Goal: Task Accomplishment & Management: Manage account settings

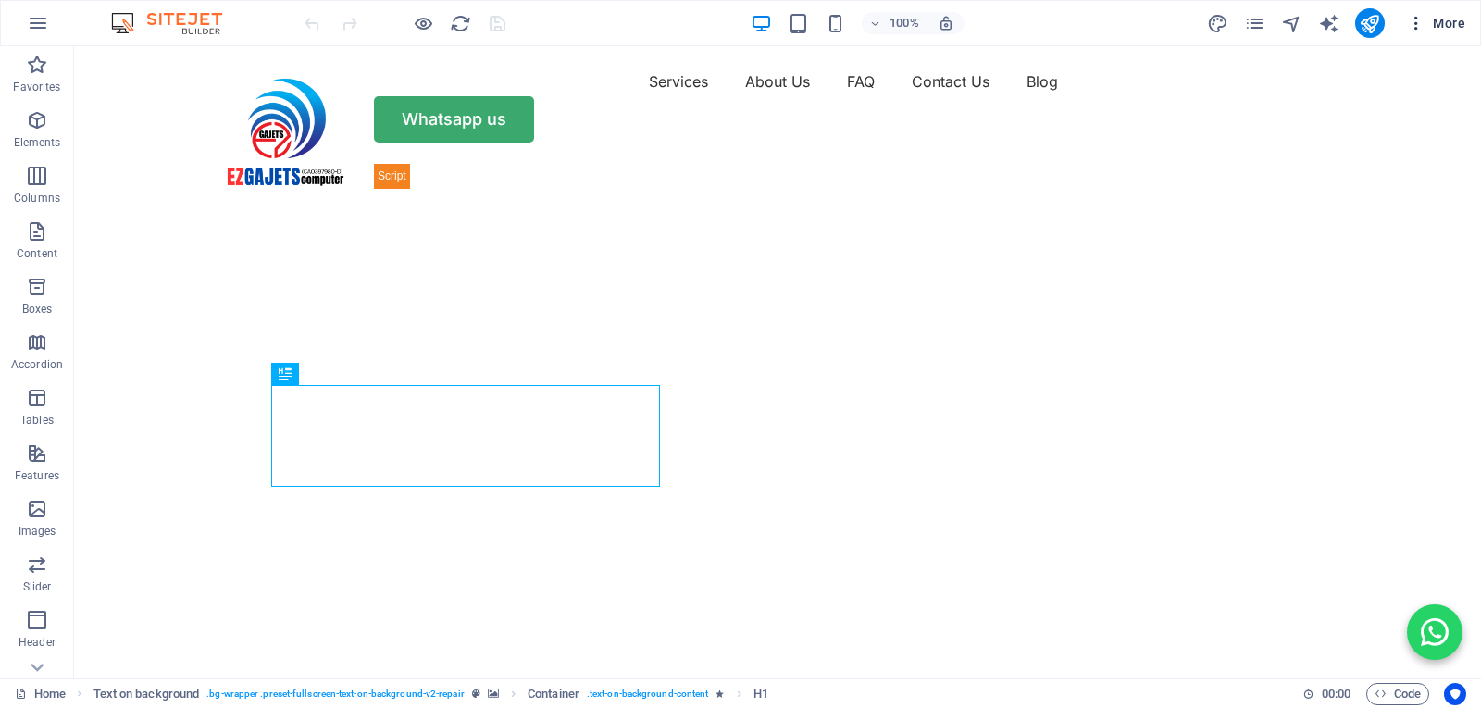
click at [1410, 22] on icon "button" at bounding box center [1416, 23] width 19 height 19
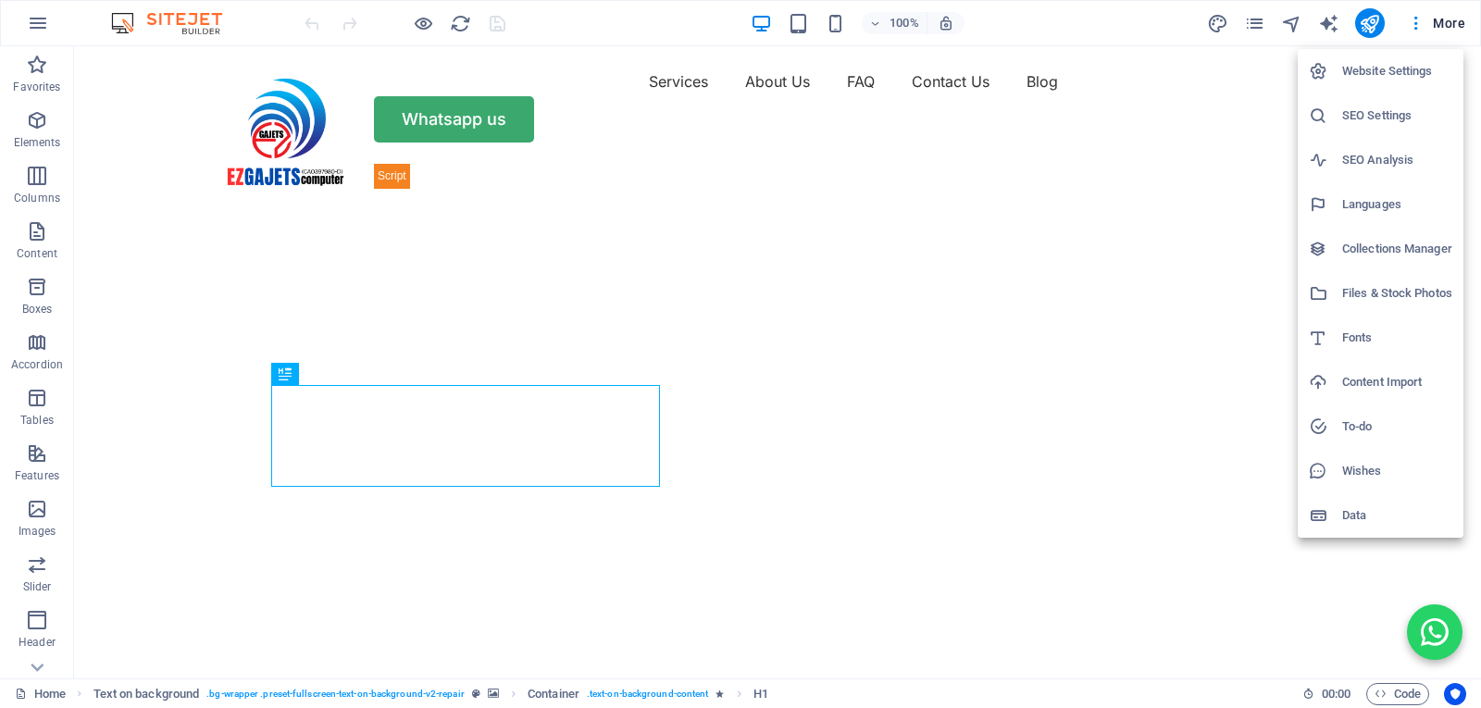
click at [1362, 106] on h6 "SEO Settings" at bounding box center [1398, 116] width 110 height 22
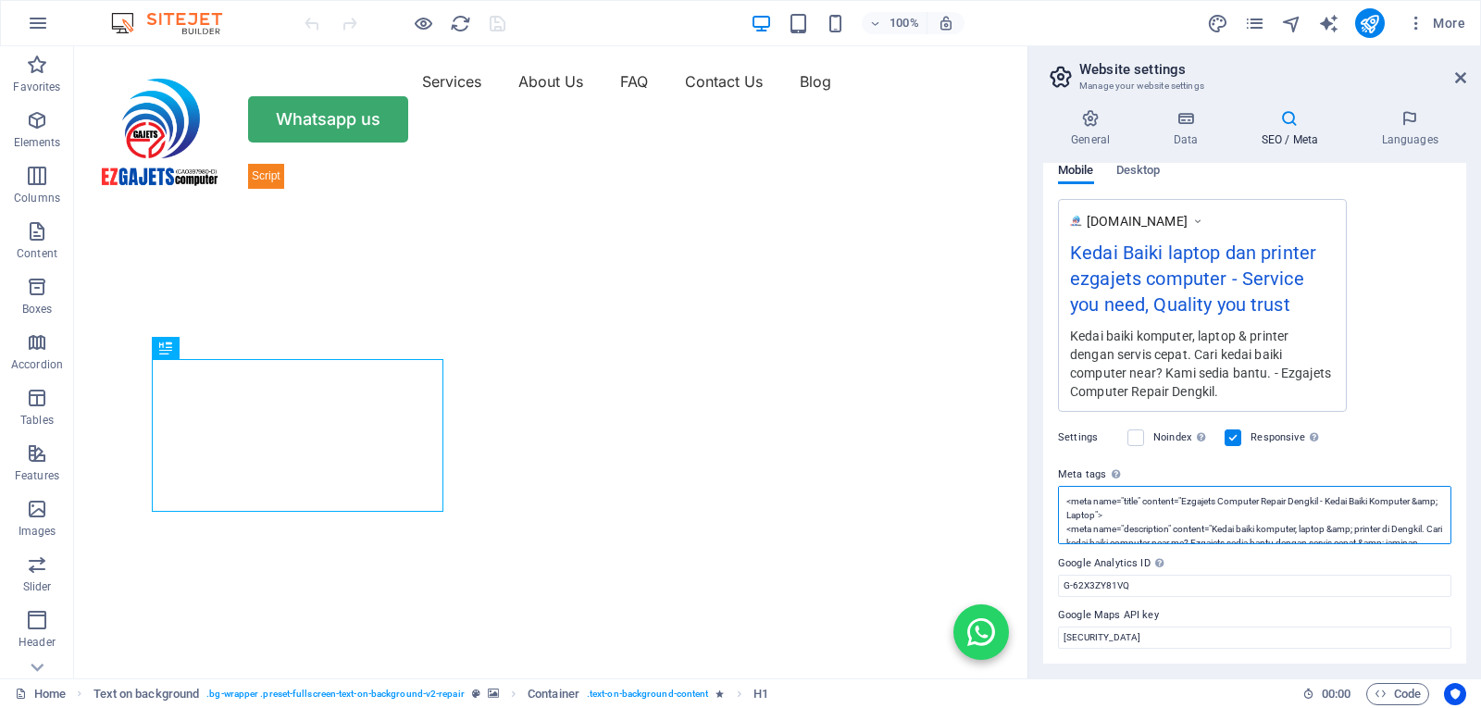
click at [1380, 533] on textarea "<meta name="title" content="Ezgajets Computer Repair Dengkil - Kedai Baiki Komp…" at bounding box center [1255, 515] width 394 height 58
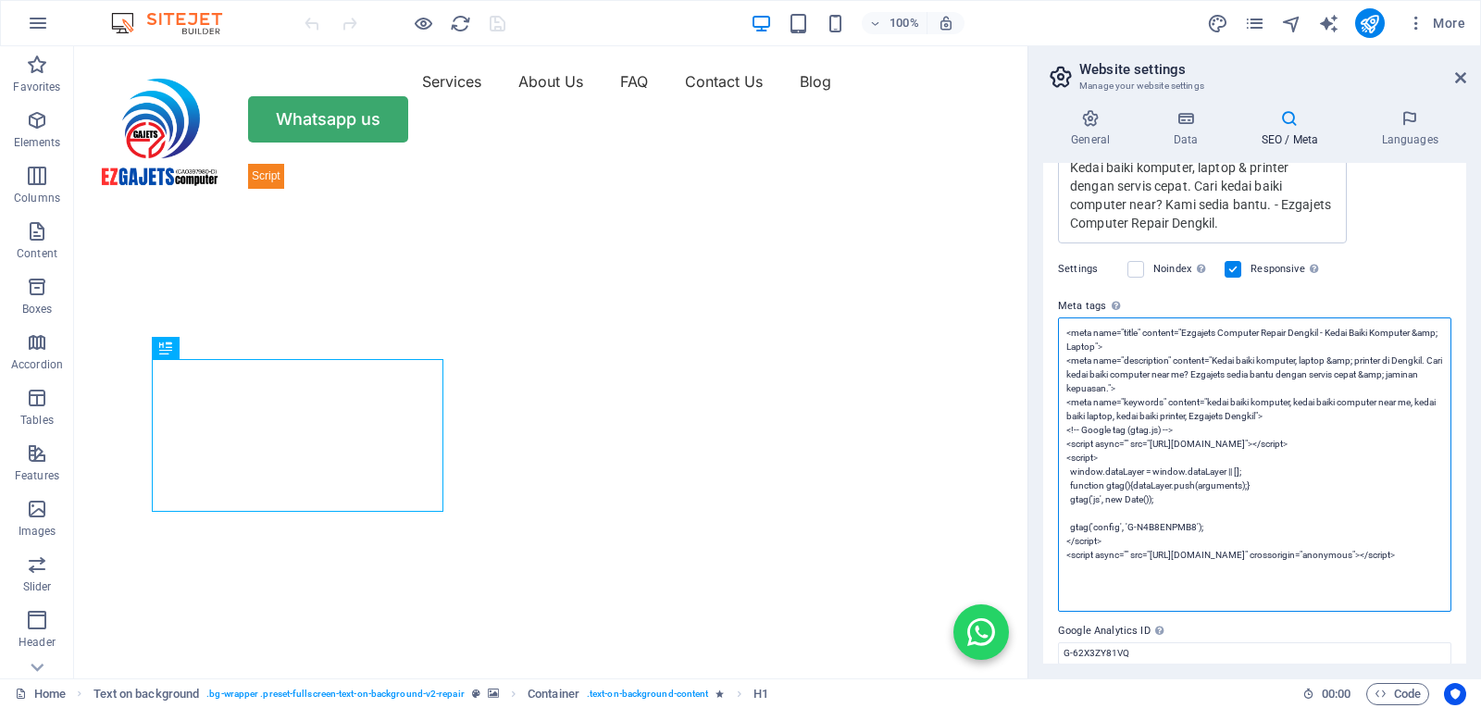
scroll to position [524, 0]
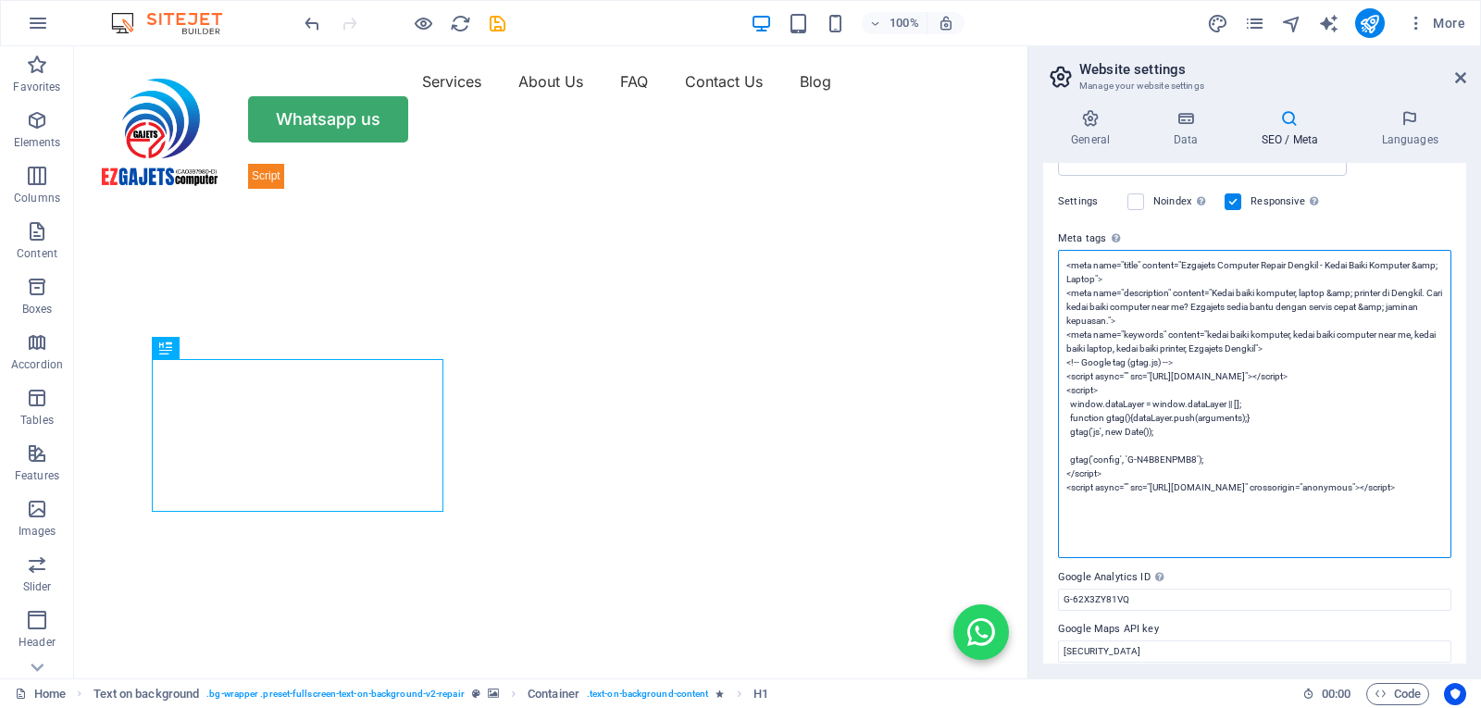
paste textarea "<meta name="facebook-domain-verification" content="zhs9x0r0qsc6egohu7qyq64ot8nq…"
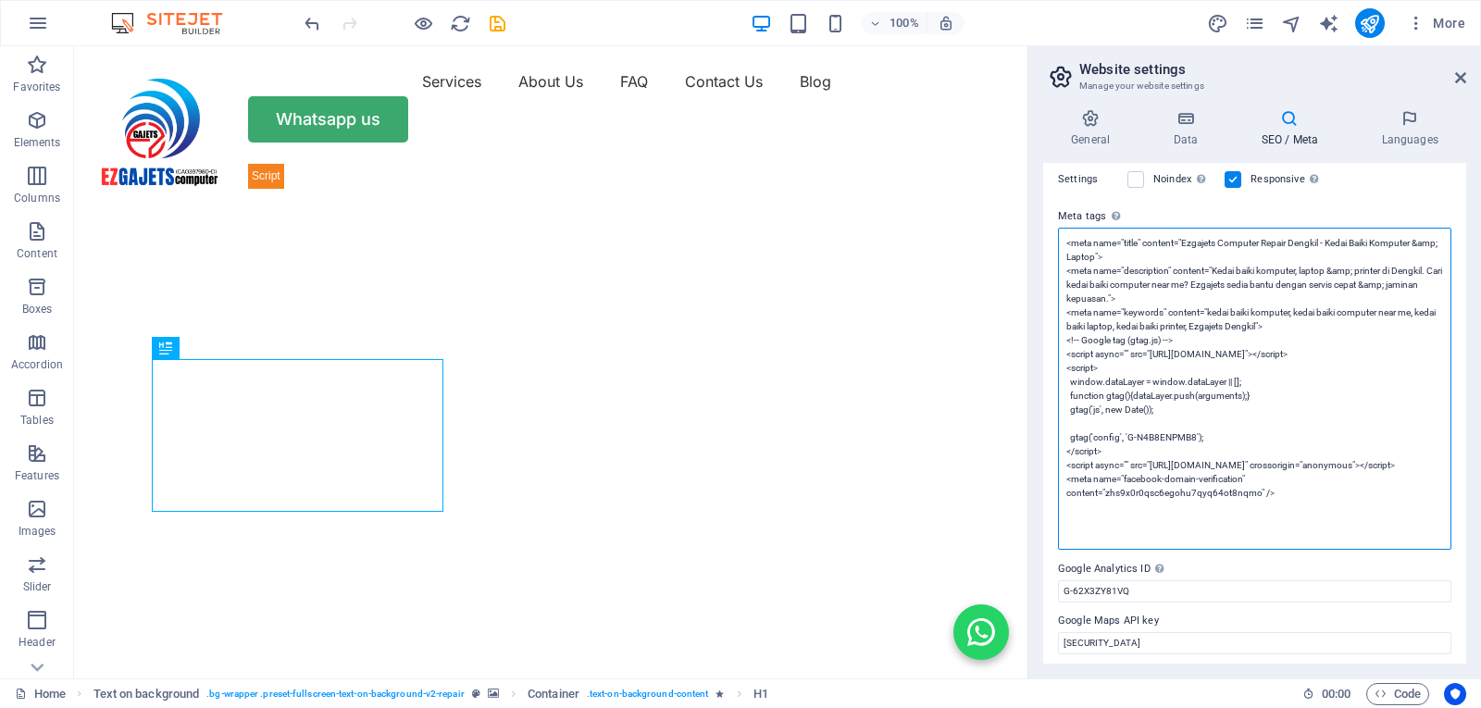
scroll to position [552, 0]
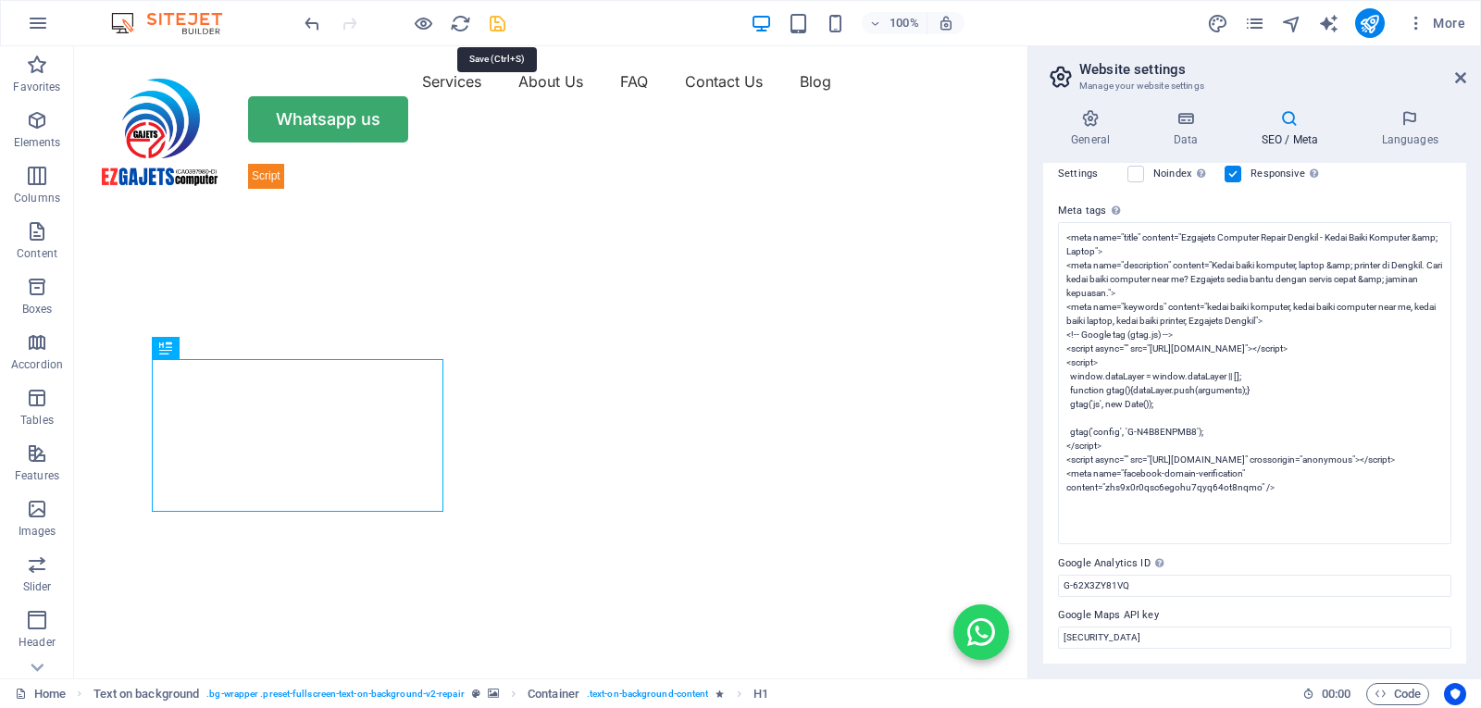
type textarea "<meta name="title" content="Ezgajets Computer Repair Dengkil - Kedai Baiki Komp…"
click at [495, 23] on body "EZGAJETS COMPUTER Home (en) Favorites Elements Columns Content Boxes Accordion …" at bounding box center [740, 354] width 1481 height 708
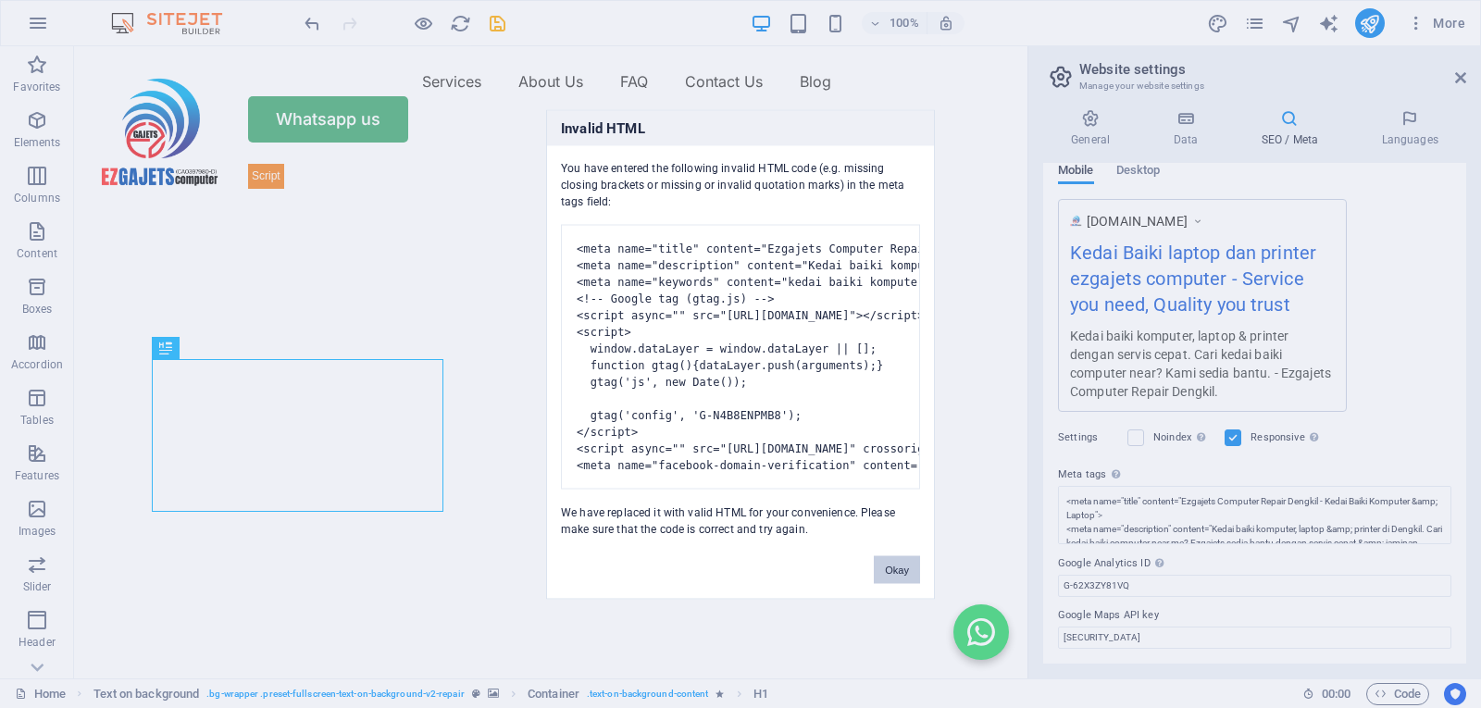
click at [896, 581] on button "Okay" at bounding box center [897, 570] width 46 height 28
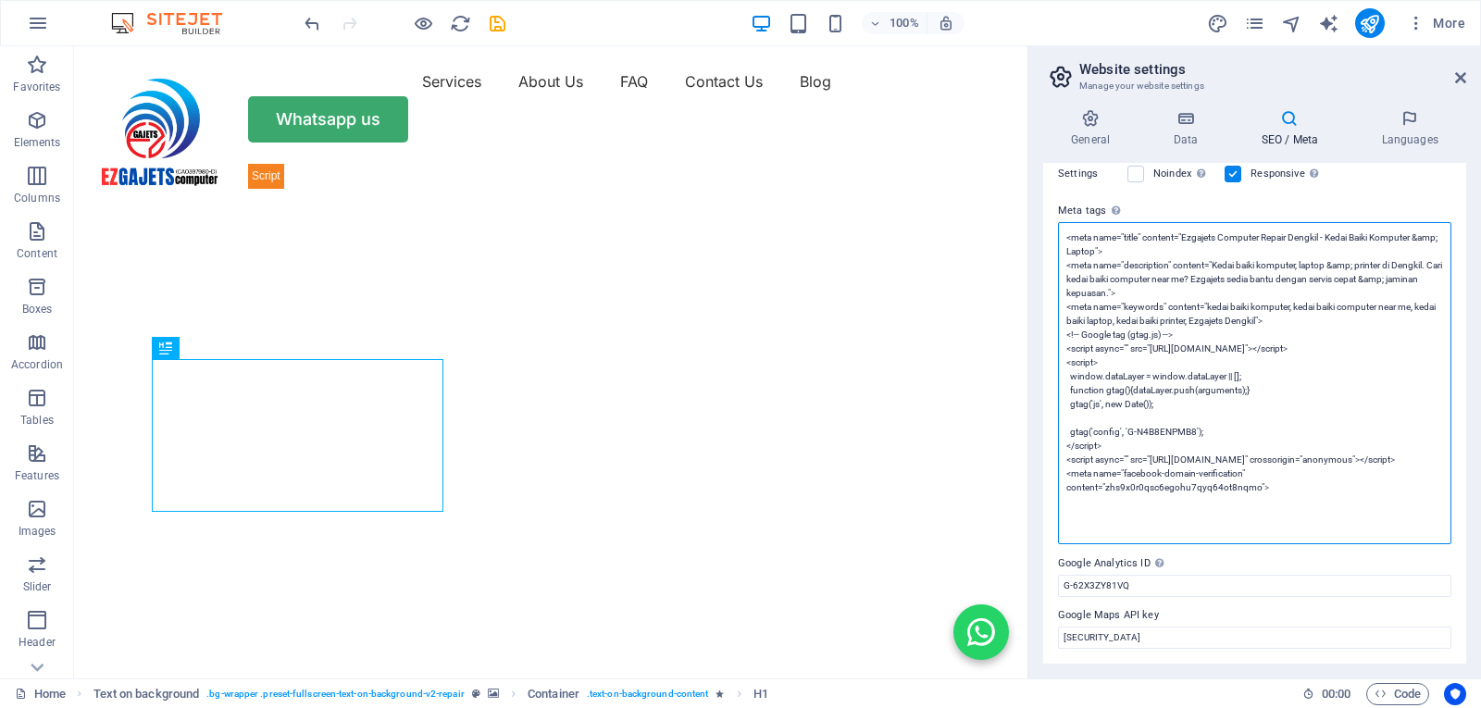
click at [1410, 488] on textarea "<meta name="title" content="Ezgajets Computer Repair Dengkil - Kedai Baiki Komp…" at bounding box center [1255, 383] width 394 height 322
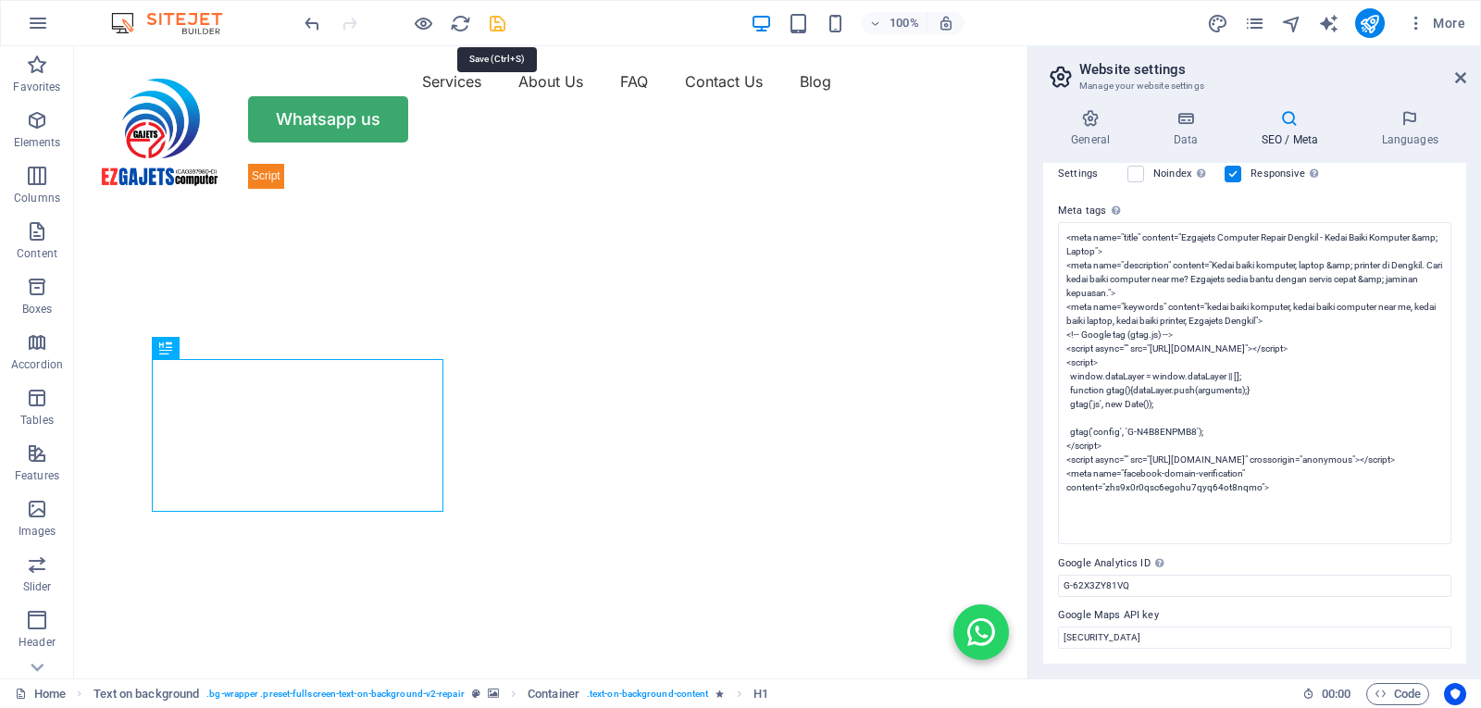
scroll to position [288, 0]
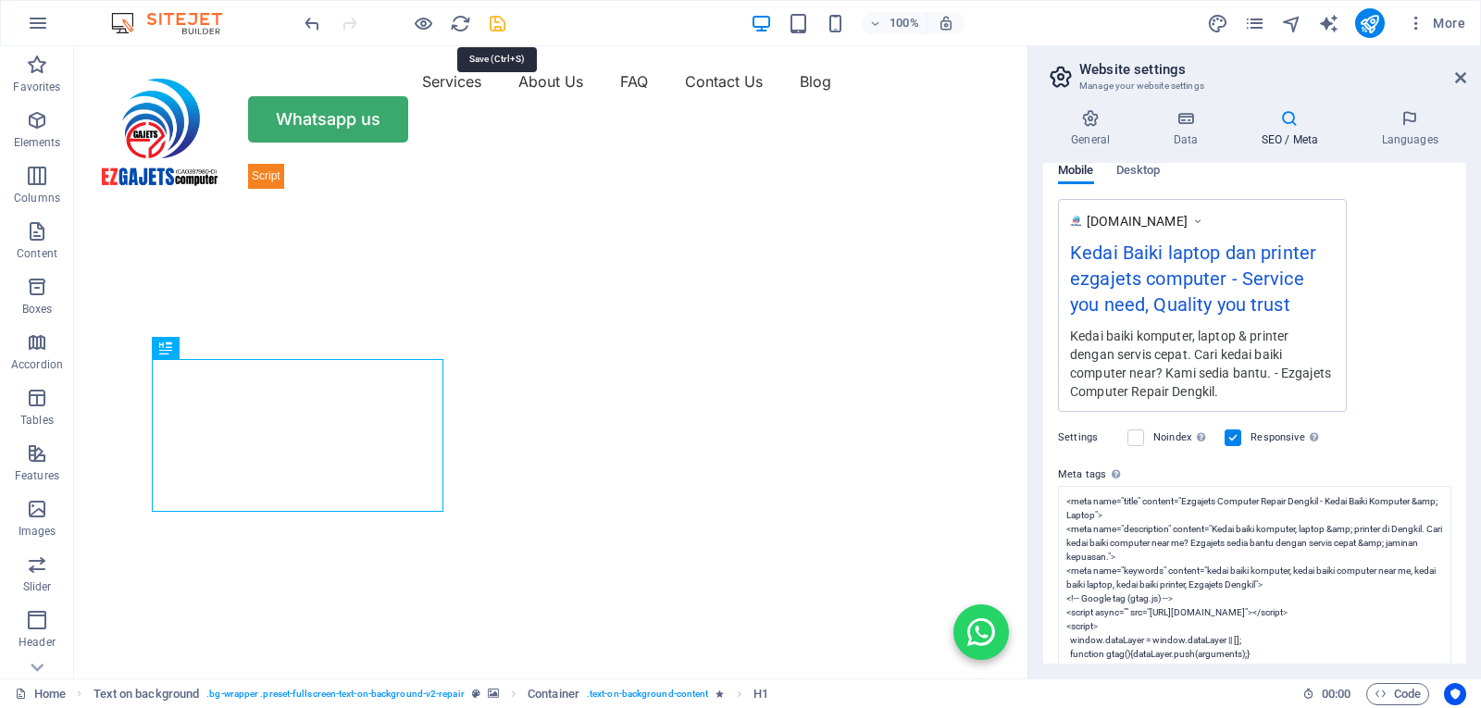
click at [491, 24] on icon "save" at bounding box center [497, 23] width 21 height 21
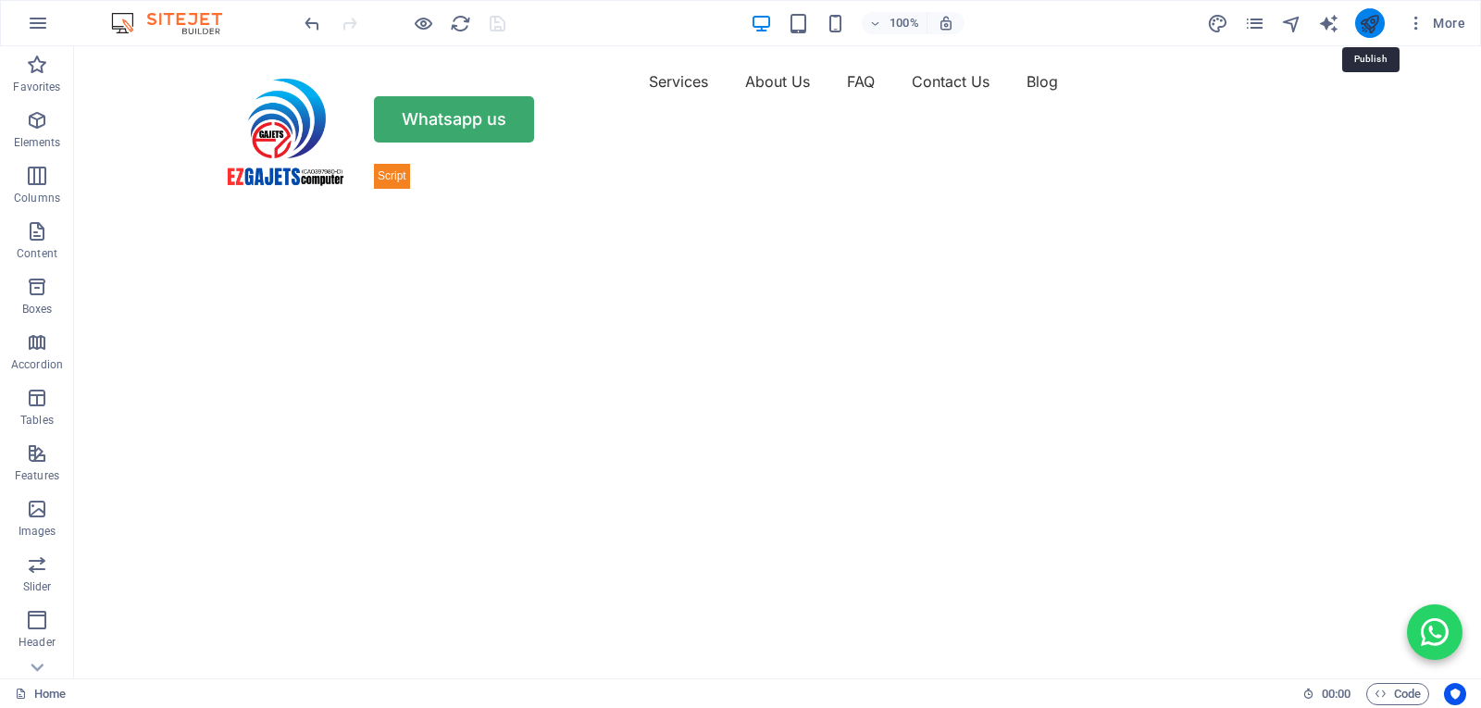
click at [1366, 19] on icon "publish" at bounding box center [1369, 23] width 21 height 21
